Goal: Answer question/provide support

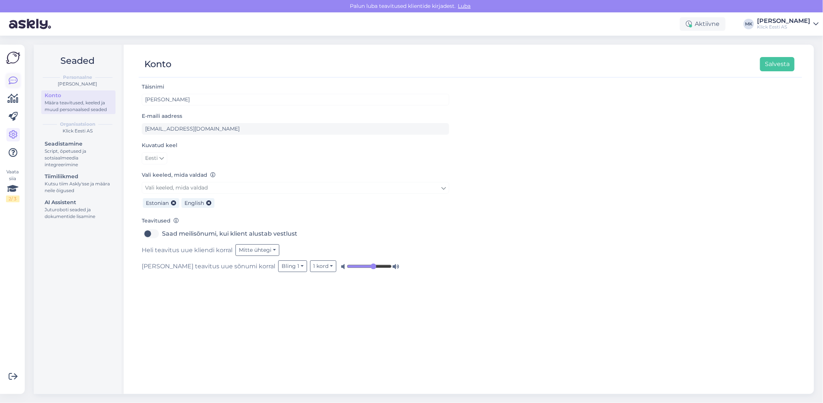
click at [12, 76] on icon at bounding box center [13, 80] width 9 height 9
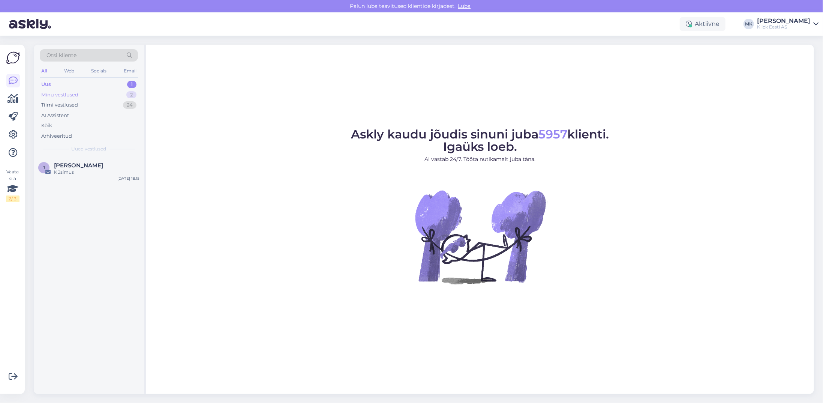
click at [71, 96] on div "Minu vestlused" at bounding box center [59, 94] width 37 height 7
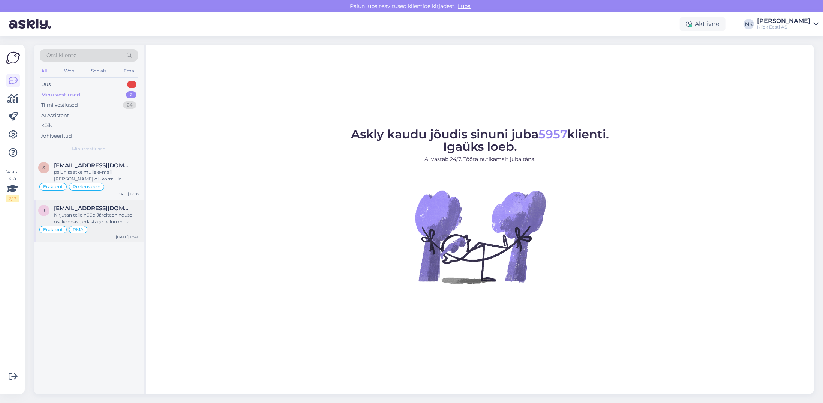
click at [102, 208] on span "[EMAIL_ADDRESS][DOMAIN_NAME]" at bounding box center [93, 208] width 78 height 7
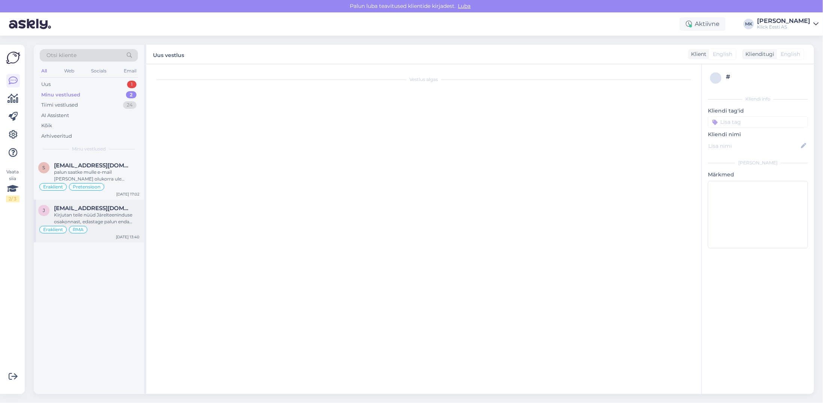
scroll to position [73, 0]
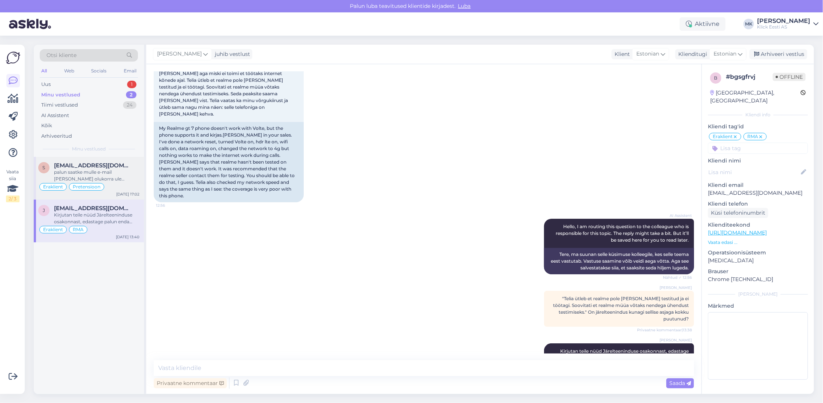
click at [99, 167] on span "[EMAIL_ADDRESS][DOMAIN_NAME]" at bounding box center [93, 165] width 78 height 7
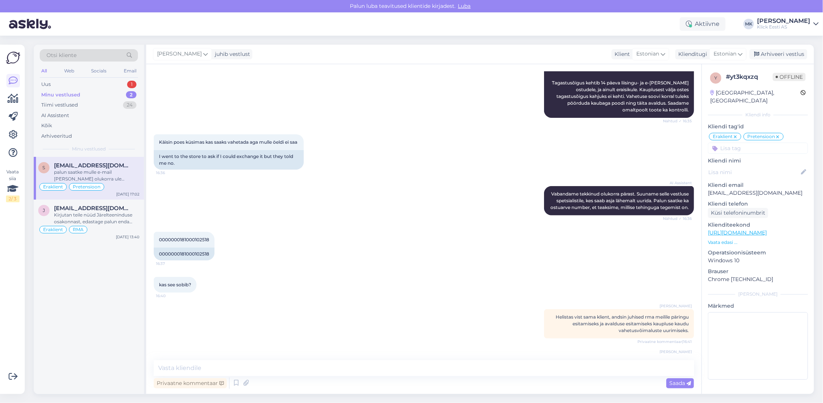
scroll to position [150, 0]
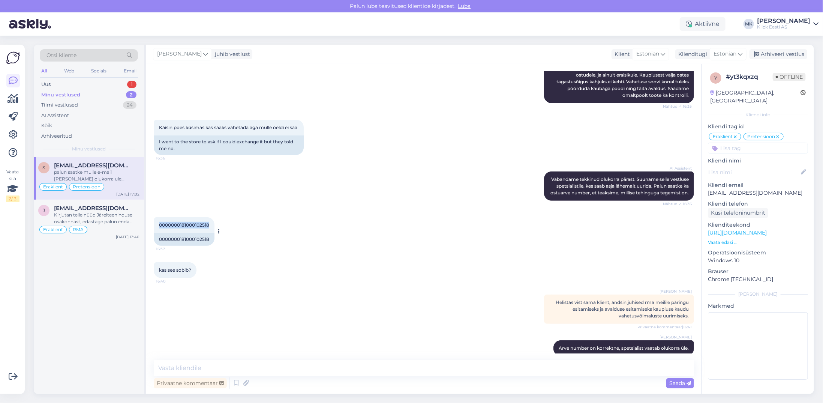
drag, startPoint x: 208, startPoint y: 238, endPoint x: 157, endPoint y: 238, distance: 51.3
click at [157, 233] on div "0000000181000102518 16:37" at bounding box center [184, 225] width 61 height 16
copy span "0000000181000102518"
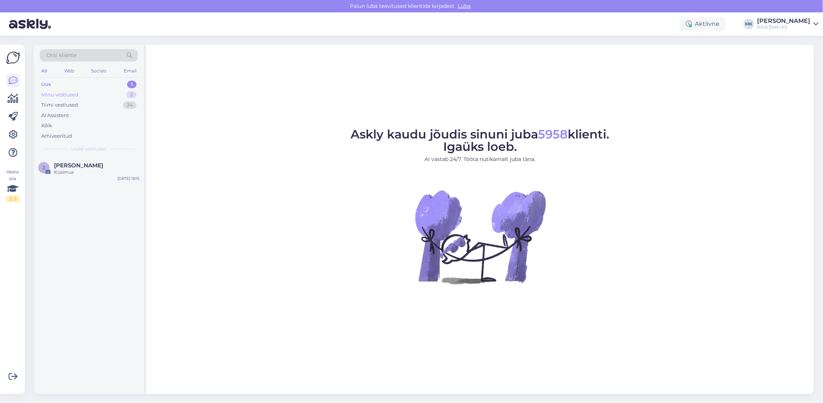
click at [70, 96] on div "Minu vestlused" at bounding box center [59, 94] width 37 height 7
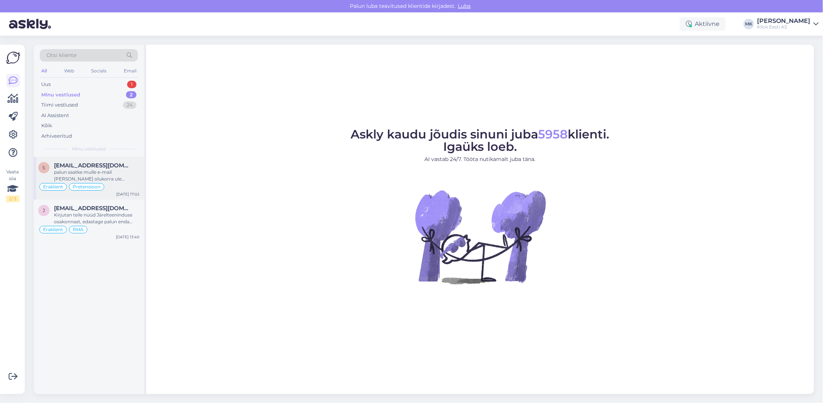
click at [90, 178] on div "palun saatke mulle e-mail [PERSON_NAME] olukorra ule kontrollinud ja otsuse tei…" at bounding box center [96, 175] width 85 height 13
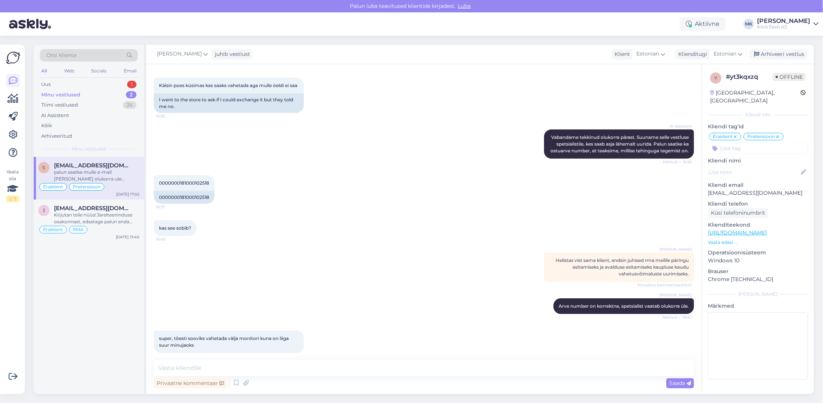
scroll to position [193, 0]
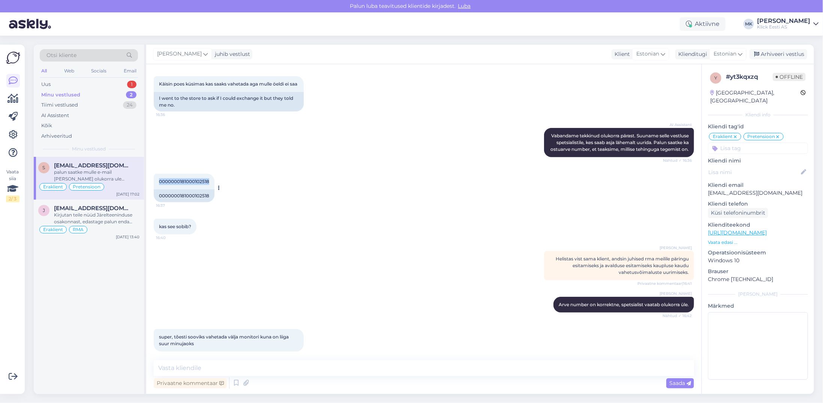
drag, startPoint x: 211, startPoint y: 195, endPoint x: 156, endPoint y: 195, distance: 54.7
click at [156, 189] on div "0000000181000102518 16:37" at bounding box center [184, 182] width 61 height 16
copy span "0000000181000102518"
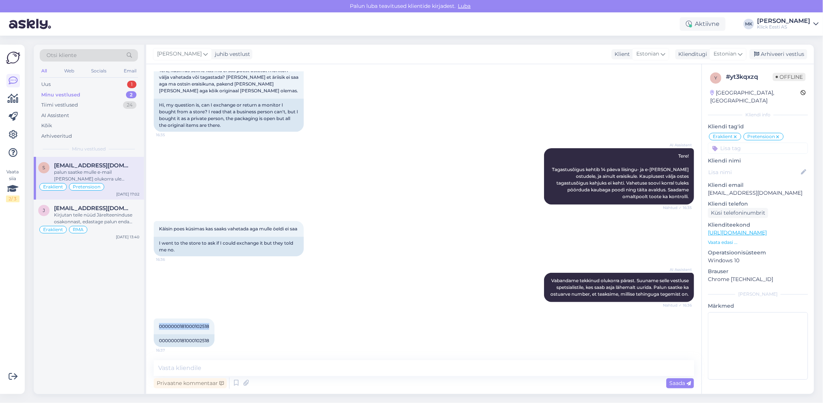
scroll to position [81, 0]
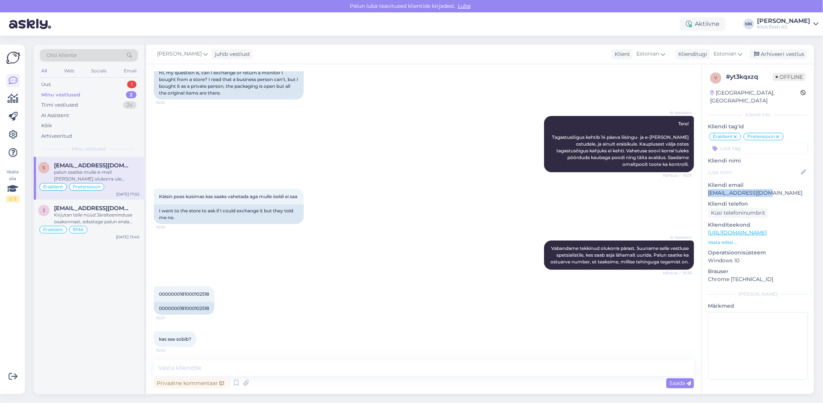
drag, startPoint x: 788, startPoint y: 185, endPoint x: 712, endPoint y: 186, distance: 76.1
click at [708, 189] on p "[EMAIL_ADDRESS][DOMAIN_NAME]" at bounding box center [758, 193] width 100 height 8
copy p "[EMAIL_ADDRESS][DOMAIN_NAME]"
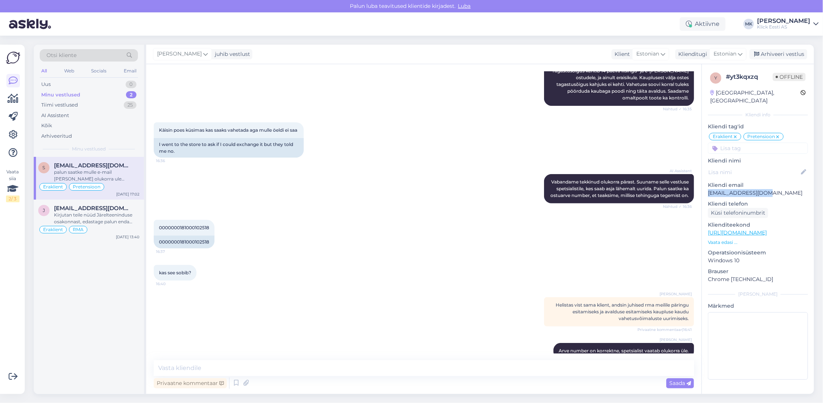
scroll to position [381, 0]
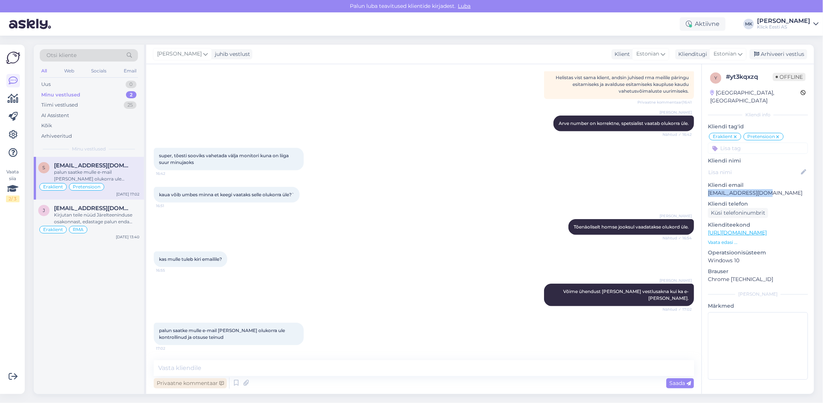
click at [192, 382] on div "Privaatne kommentaar" at bounding box center [190, 383] width 73 height 10
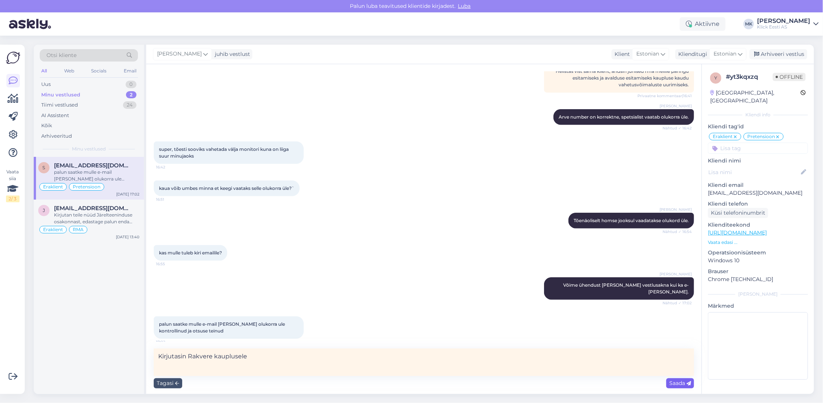
type textarea "Kirjutasin Rakvere kauplusele"
click at [675, 385] on span "Saada" at bounding box center [680, 382] width 22 height 7
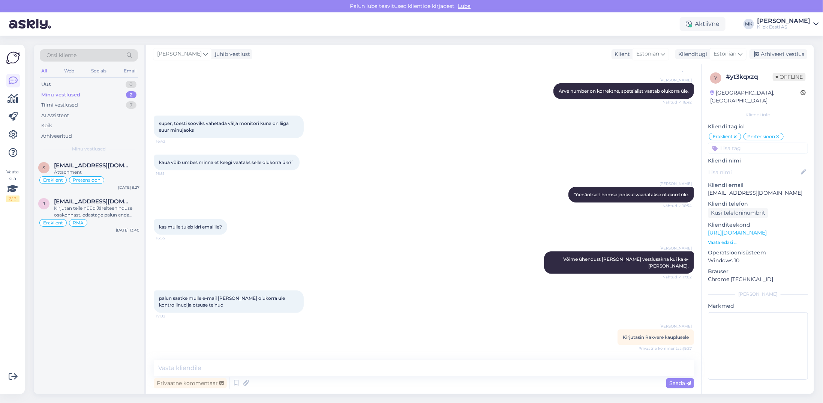
click at [78, 96] on div "Minu vestlused" at bounding box center [60, 94] width 39 height 7
click at [77, 105] on div "Tiimi vestlused" at bounding box center [59, 104] width 37 height 7
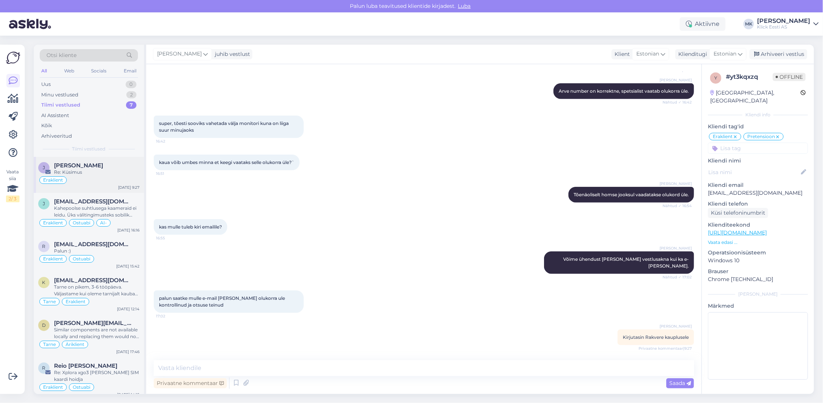
click at [89, 164] on span "[PERSON_NAME]" at bounding box center [78, 165] width 49 height 7
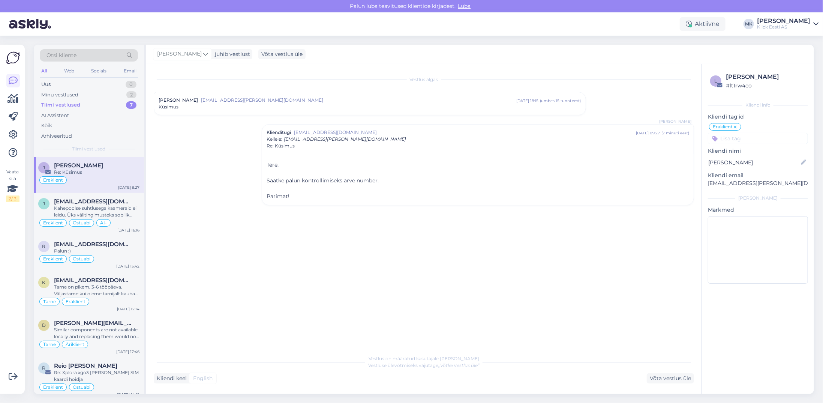
click at [239, 106] on div "Küsimus" at bounding box center [370, 106] width 422 height 7
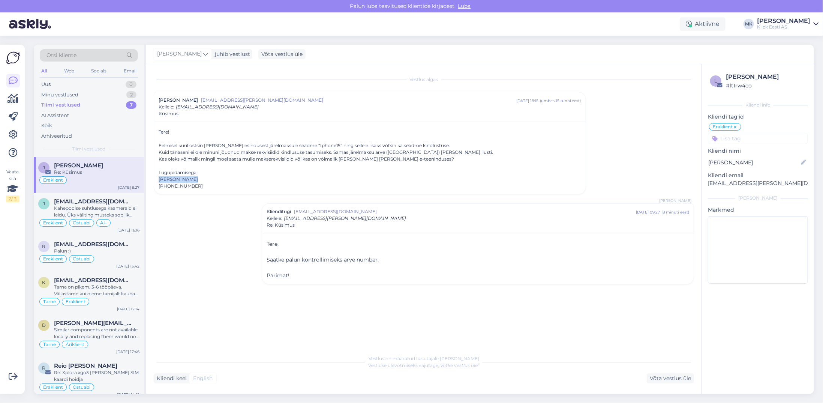
drag, startPoint x: 193, startPoint y: 178, endPoint x: 158, endPoint y: 178, distance: 34.9
click at [158, 178] on div "Tere! Eelmisel kuul ostsin [PERSON_NAME] esindusest järelmaksule seadme “Iphone…" at bounding box center [369, 157] width 431 height 72
copy div "[PERSON_NAME]"
drag, startPoint x: 795, startPoint y: 182, endPoint x: 707, endPoint y: 181, distance: 87.7
click at [708, 181] on p "[EMAIL_ADDRESS][PERSON_NAME][DOMAIN_NAME]" at bounding box center [758, 183] width 100 height 8
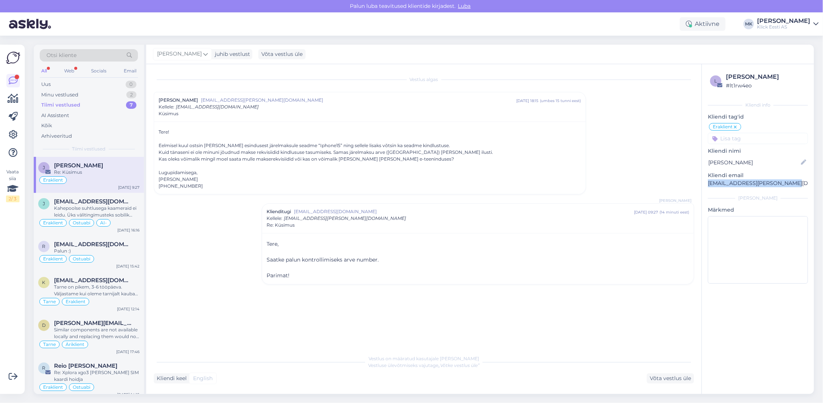
copy p "[EMAIL_ADDRESS][PERSON_NAME][DOMAIN_NAME]"
click at [77, 93] on div "Minu vestlused" at bounding box center [59, 94] width 37 height 7
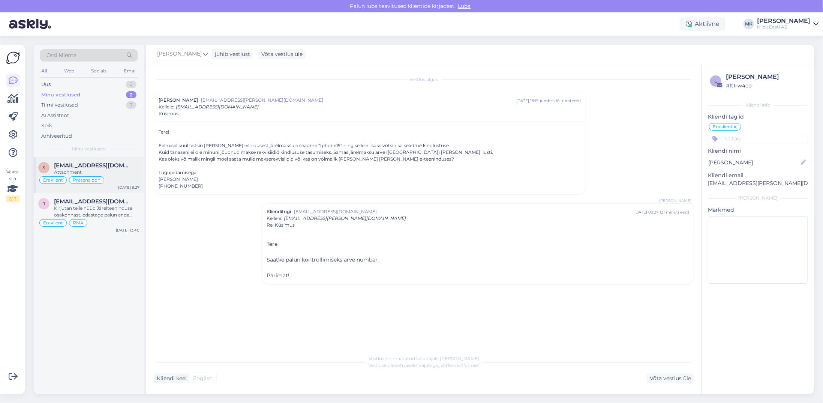
click at [98, 166] on span "[EMAIL_ADDRESS][DOMAIN_NAME]" at bounding box center [93, 165] width 78 height 7
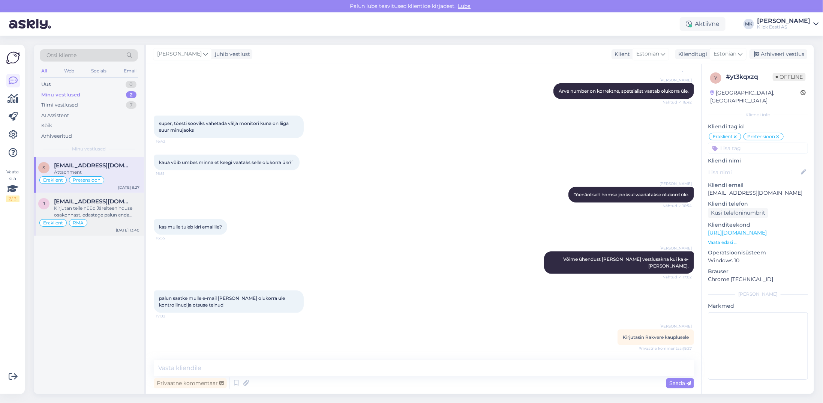
click at [106, 211] on div "Kirjutan teile nüüd Järelteeninduse osakonnast, edastage palun enda ostuarve nu…" at bounding box center [96, 211] width 85 height 13
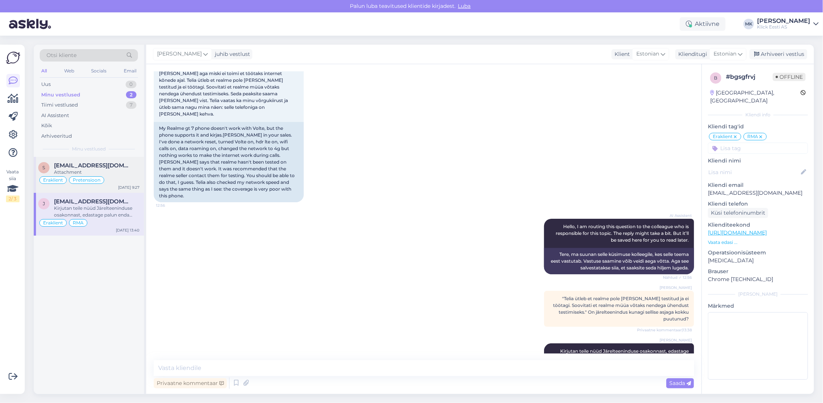
click at [100, 180] on div "Pretensioon" at bounding box center [86, 179] width 35 height 7
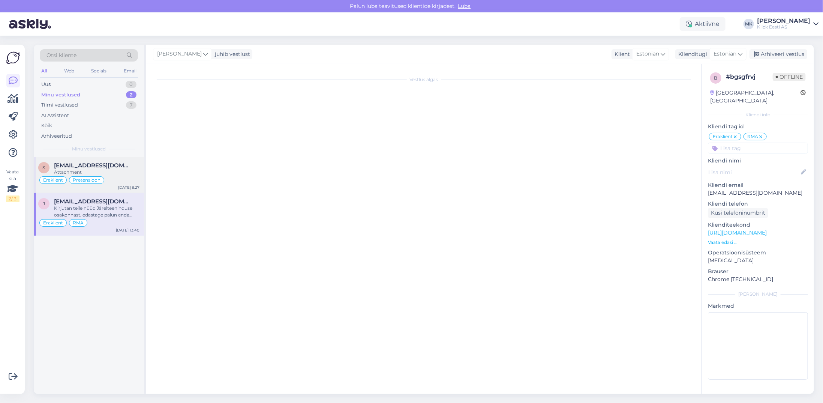
scroll to position [413, 0]
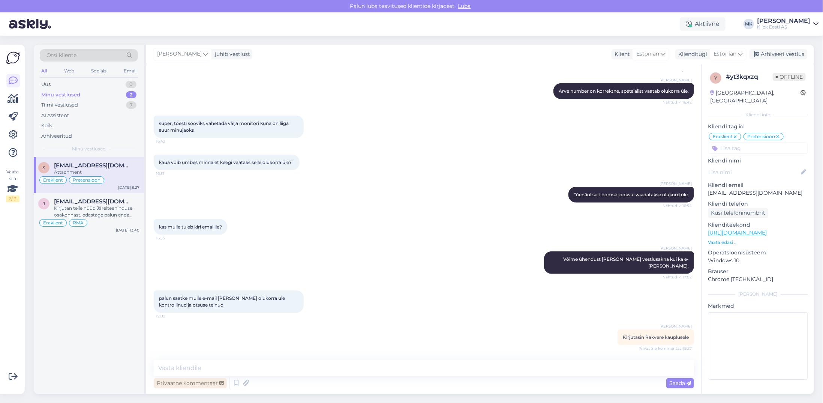
click at [193, 379] on div "Privaatne kommentaar" at bounding box center [190, 383] width 73 height 10
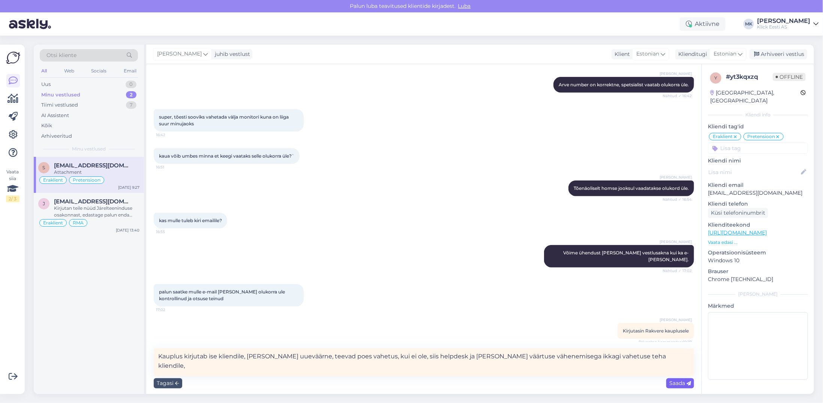
type textarea "Kauplus kirjutab ise kliendile, [PERSON_NAME] uueväärne, teevad poes vahetus, k…"
click at [674, 379] on div "Saada" at bounding box center [680, 383] width 28 height 10
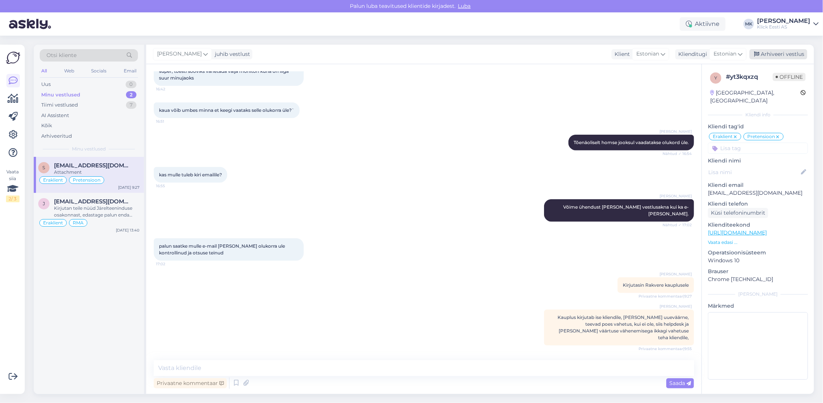
click at [784, 53] on div "Arhiveeri vestlus" at bounding box center [778, 54] width 58 height 10
